Goal: Information Seeking & Learning: Learn about a topic

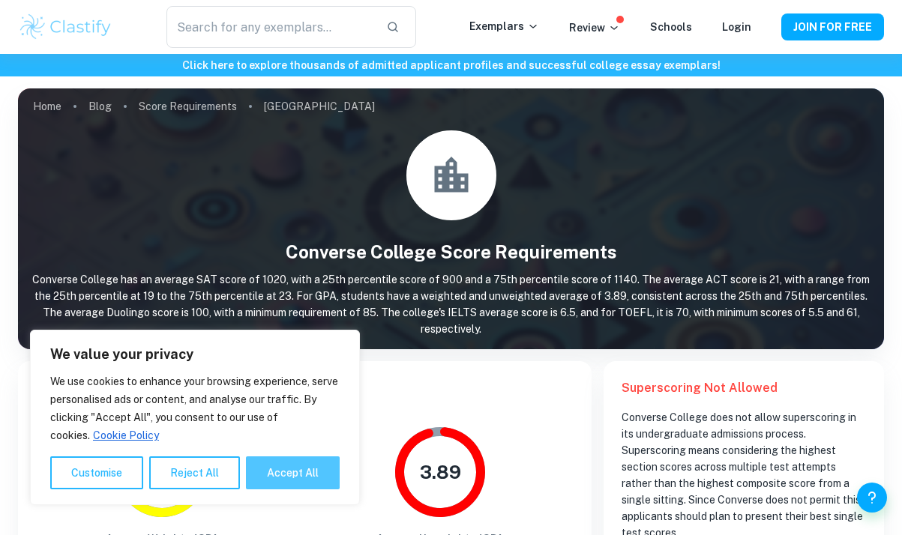
scroll to position [192, 0]
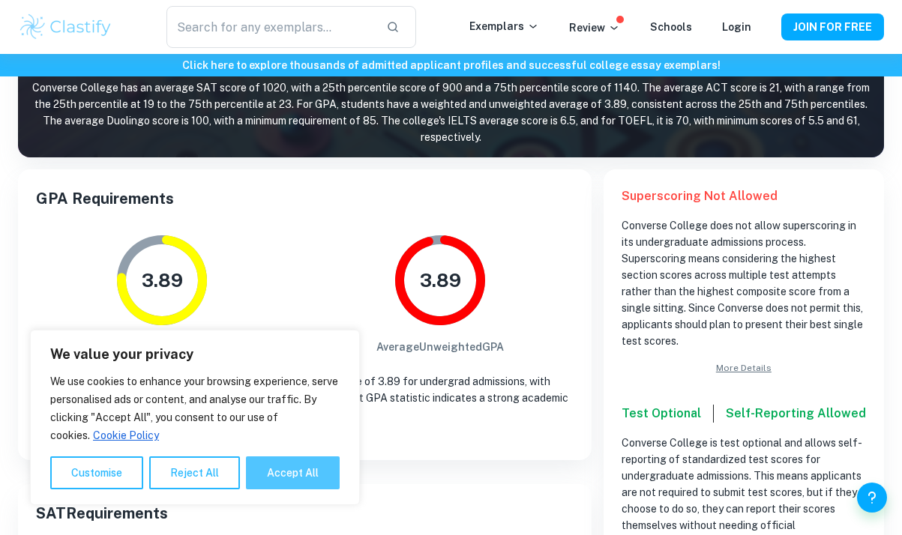
click at [280, 475] on button "Accept All" at bounding box center [293, 473] width 94 height 33
checkbox input "true"
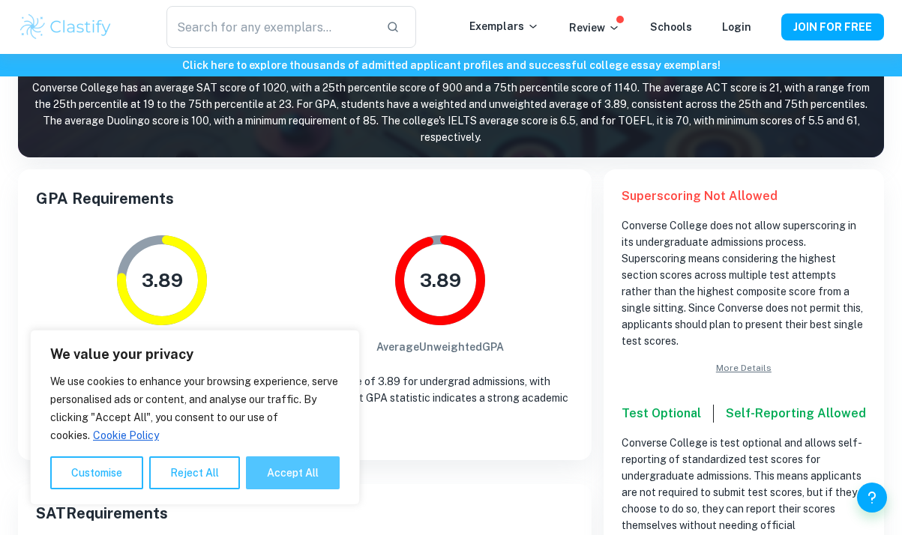
checkbox input "true"
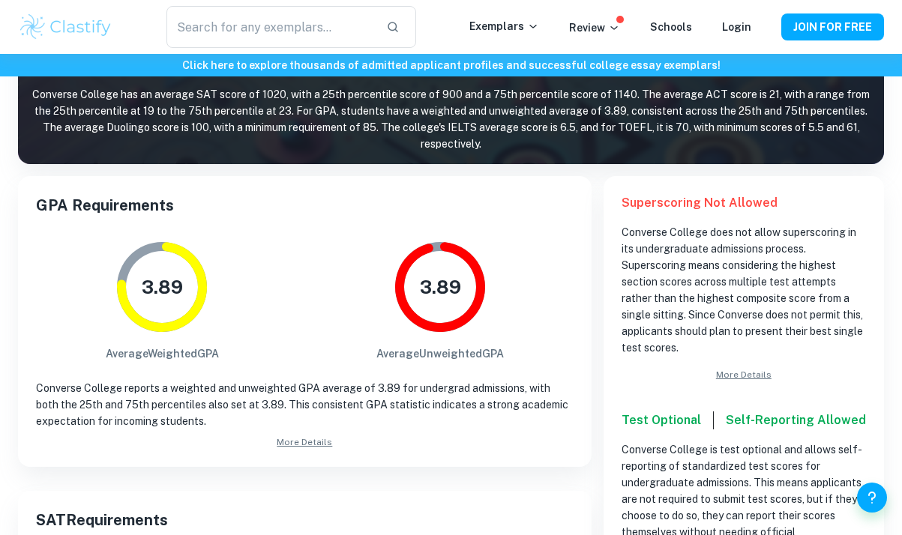
scroll to position [163, 0]
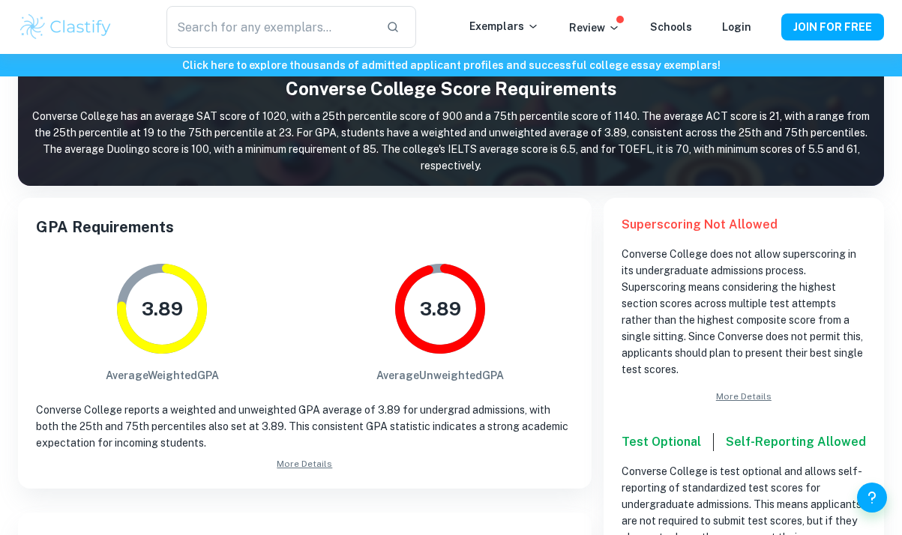
click at [300, 469] on link "More Details" at bounding box center [305, 463] width 538 height 13
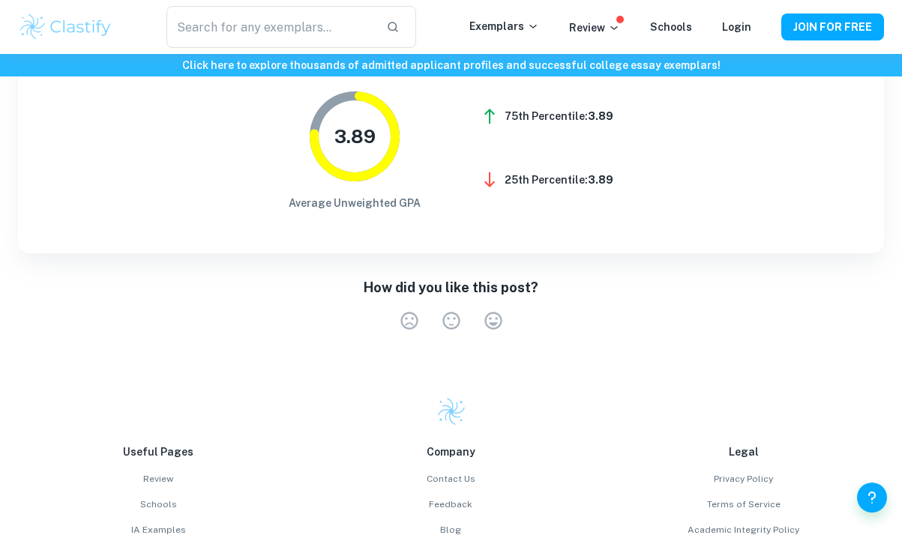
scroll to position [730, 0]
